Goal: Go to known website: Go to known website

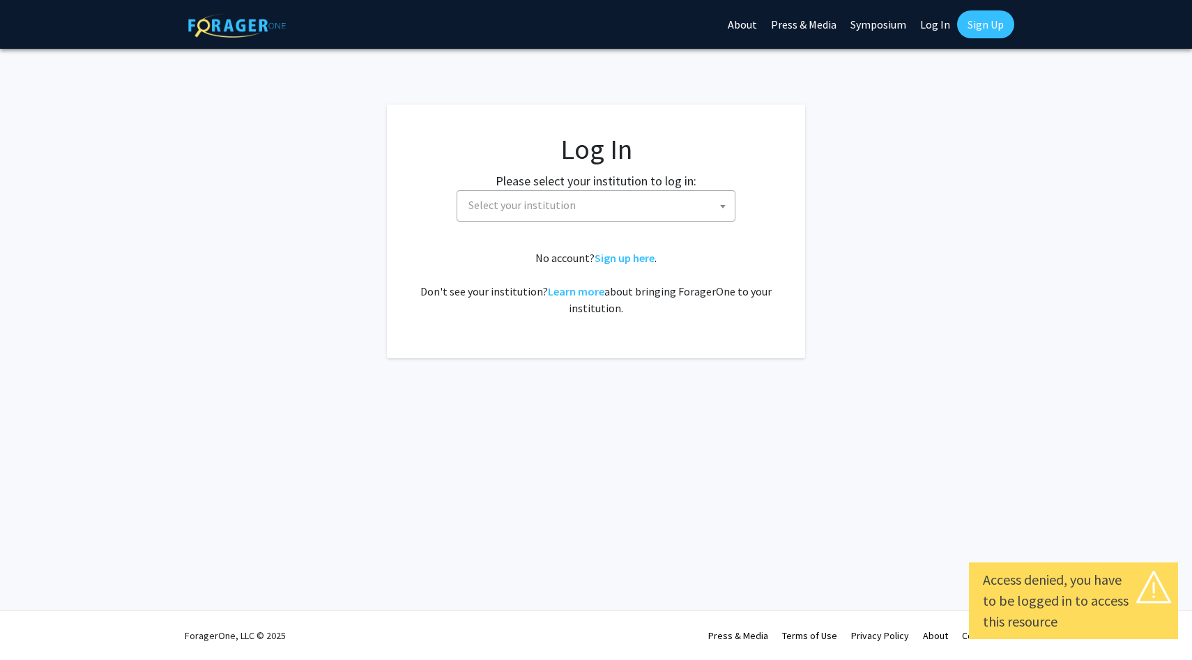
select select
click at [601, 195] on span "Select your institution" at bounding box center [599, 205] width 272 height 29
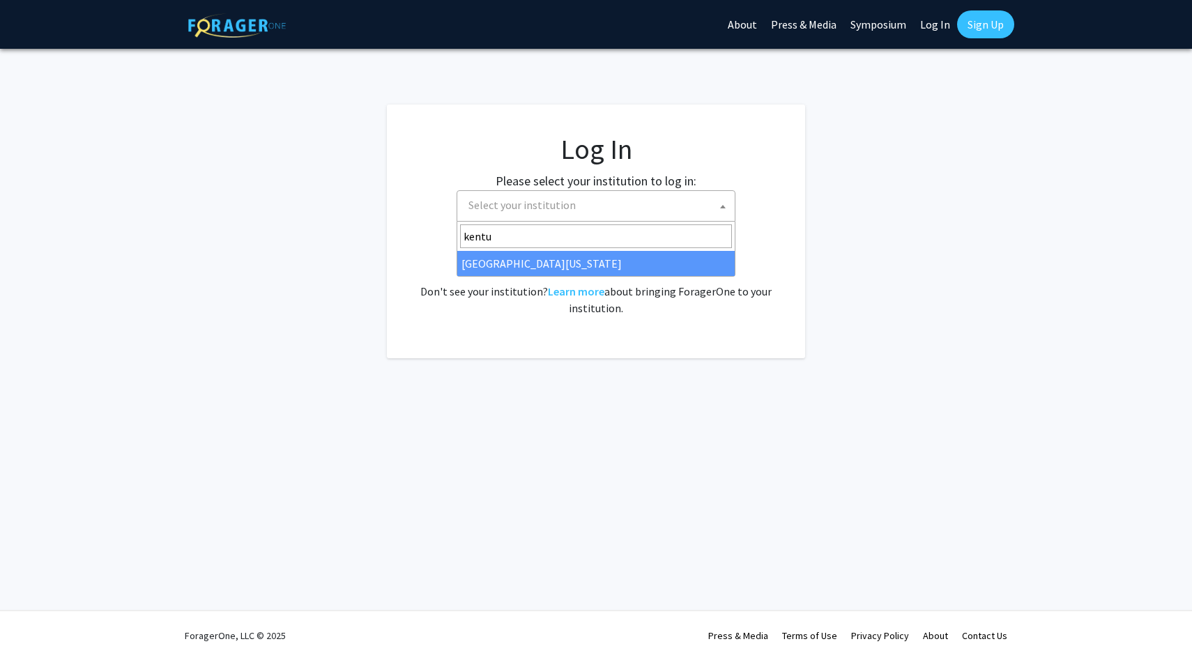
type input "kentu"
select select "13"
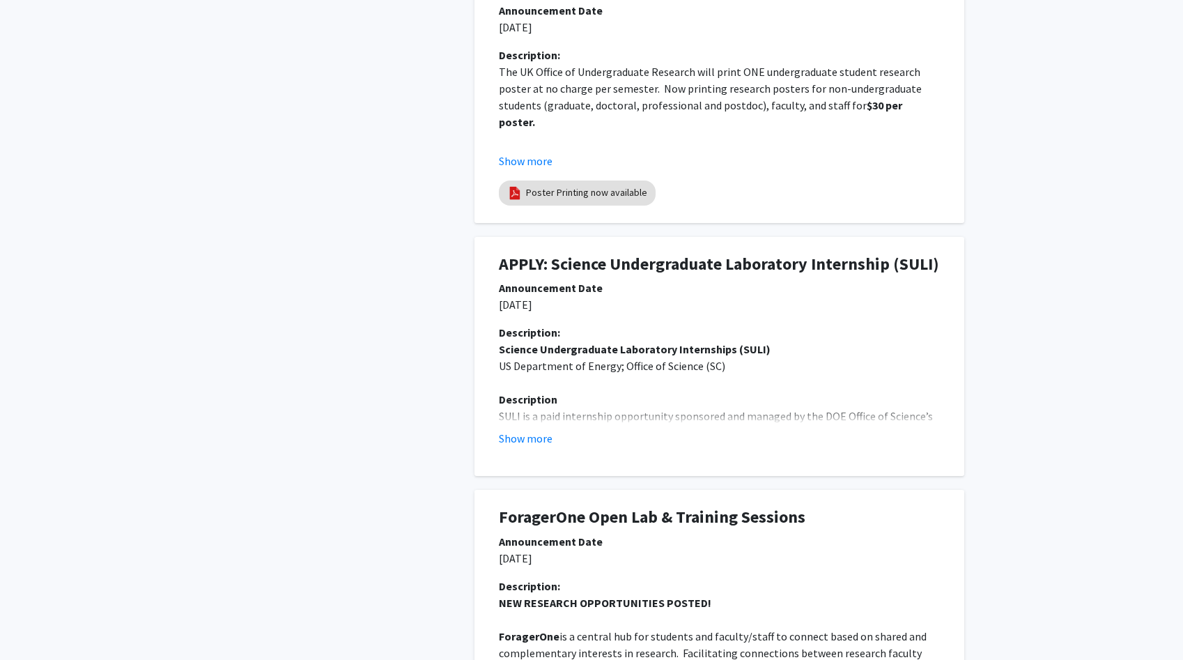
scroll to position [487, 0]
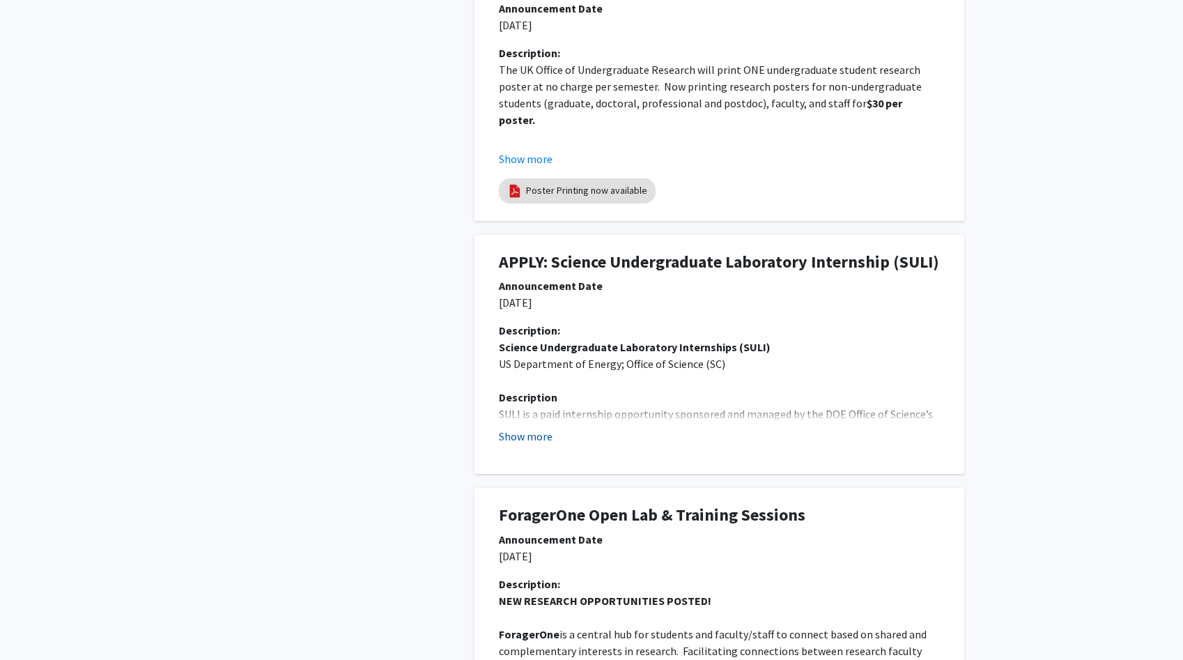
click at [540, 439] on button "Show more" at bounding box center [526, 436] width 54 height 17
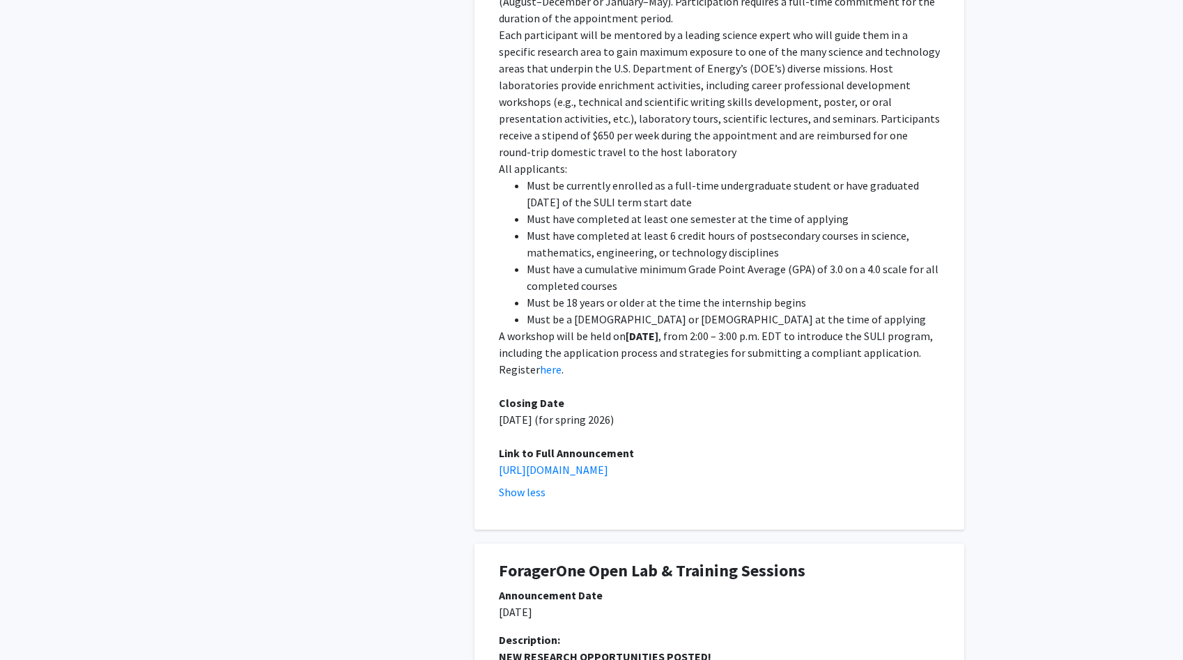
scroll to position [990, 0]
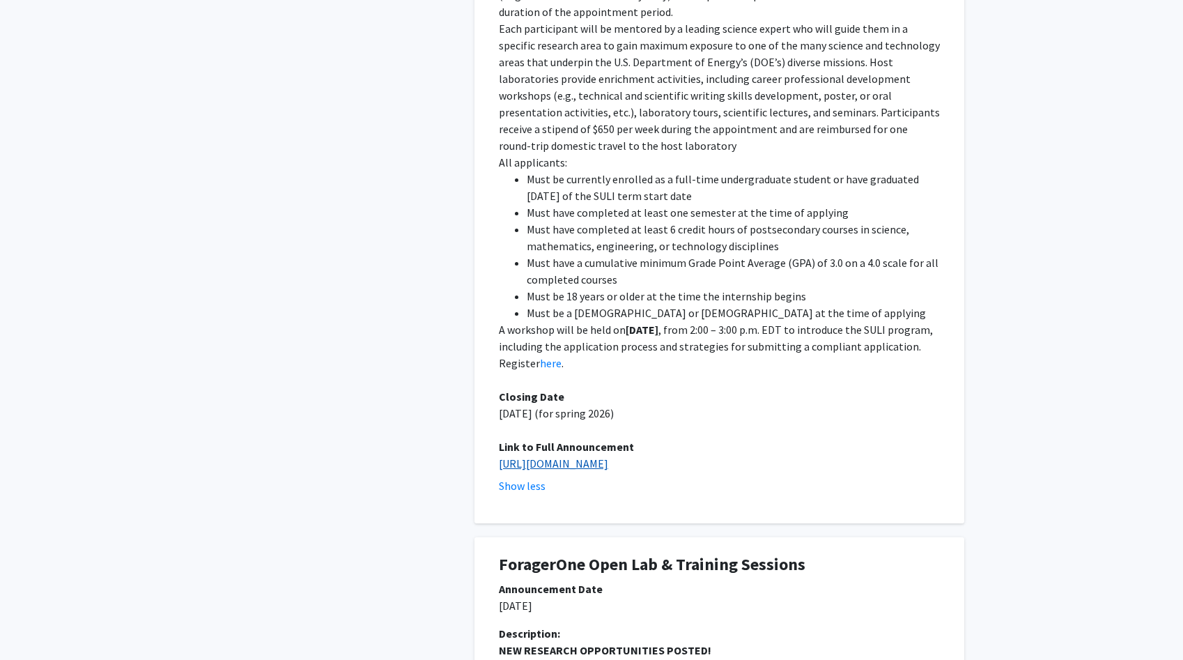
click at [581, 456] on link "https://science.osti.gov/wdts/suli" at bounding box center [553, 463] width 109 height 14
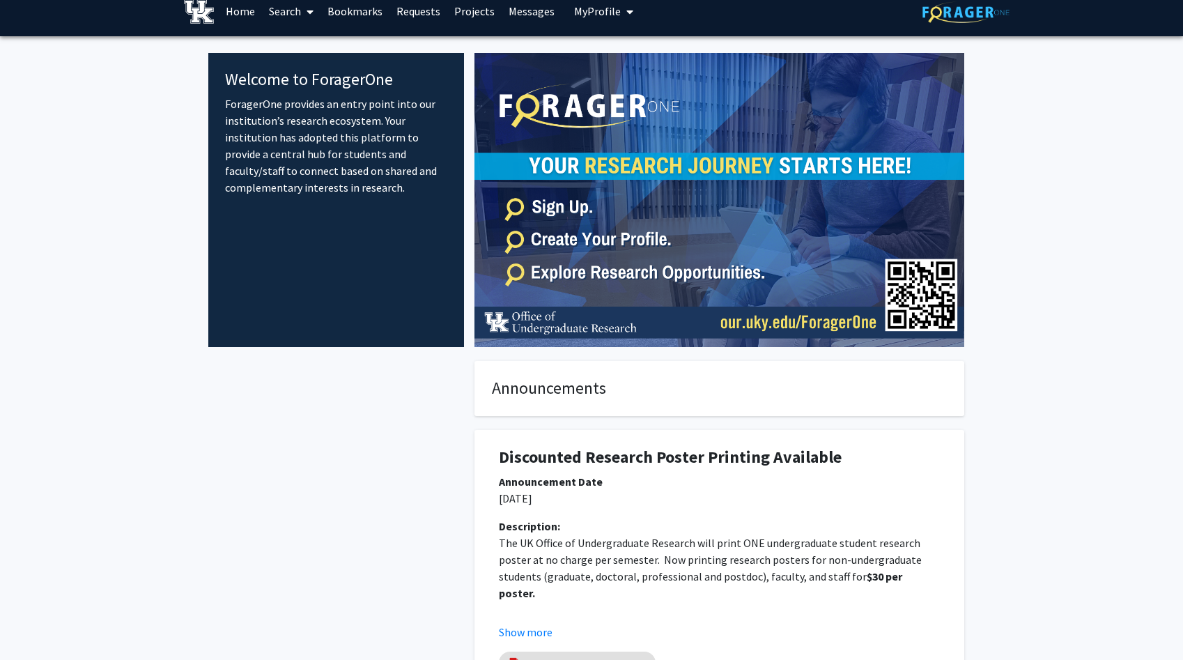
scroll to position [0, 0]
